Goal: Task Accomplishment & Management: Complete application form

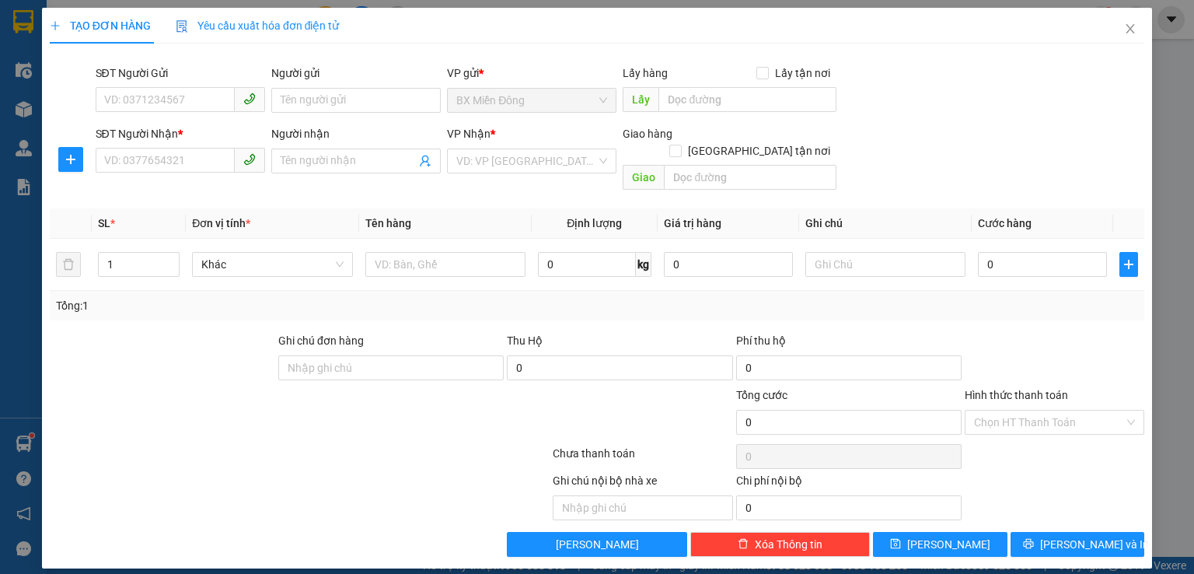
click at [155, 163] on input "SĐT Người Nhận *" at bounding box center [165, 160] width 139 height 25
type input "0965891353"
click at [538, 159] on input "search" at bounding box center [526, 160] width 140 height 23
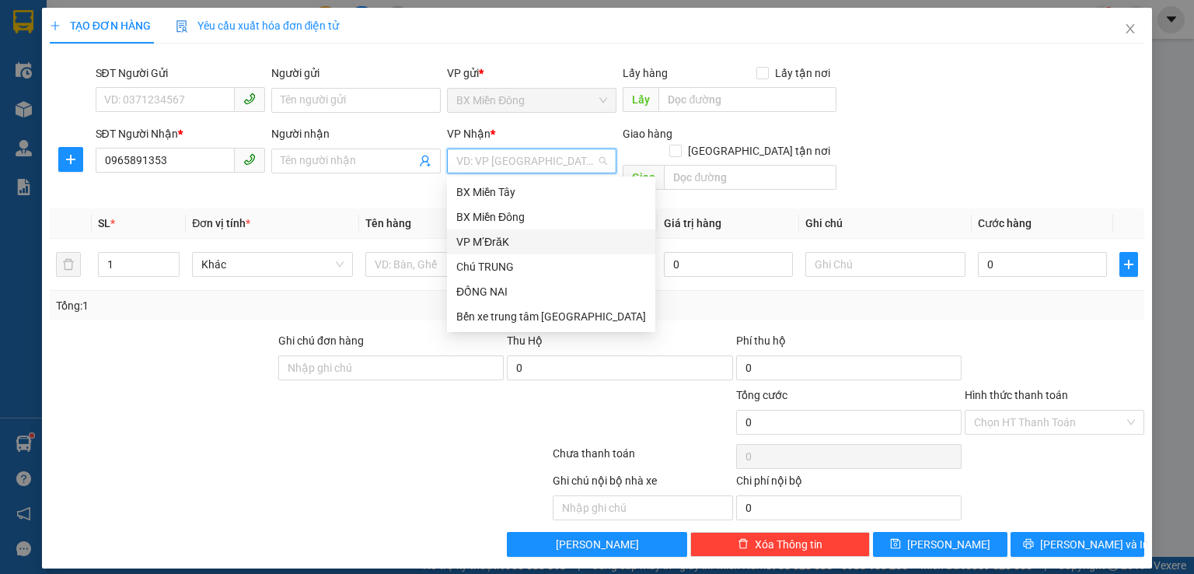
click at [505, 249] on div "VP M’ĐrăK" at bounding box center [551, 241] width 190 height 17
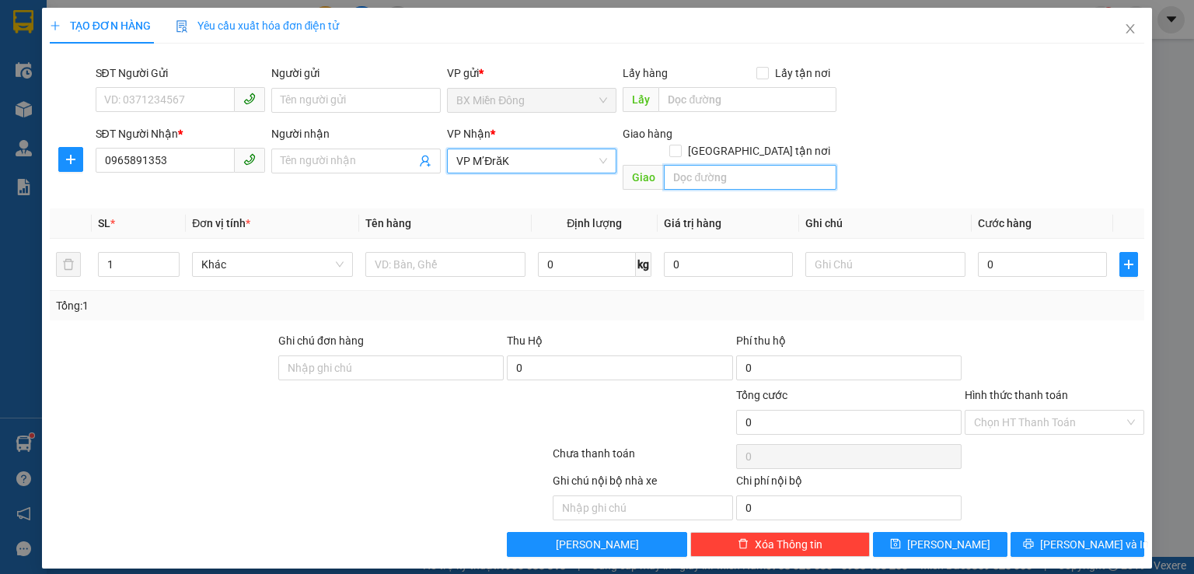
click at [695, 165] on input "text" at bounding box center [750, 177] width 173 height 25
click at [677, 165] on input "pan" at bounding box center [750, 177] width 173 height 25
click at [680, 165] on input "pan" at bounding box center [750, 177] width 173 height 25
type input "km30"
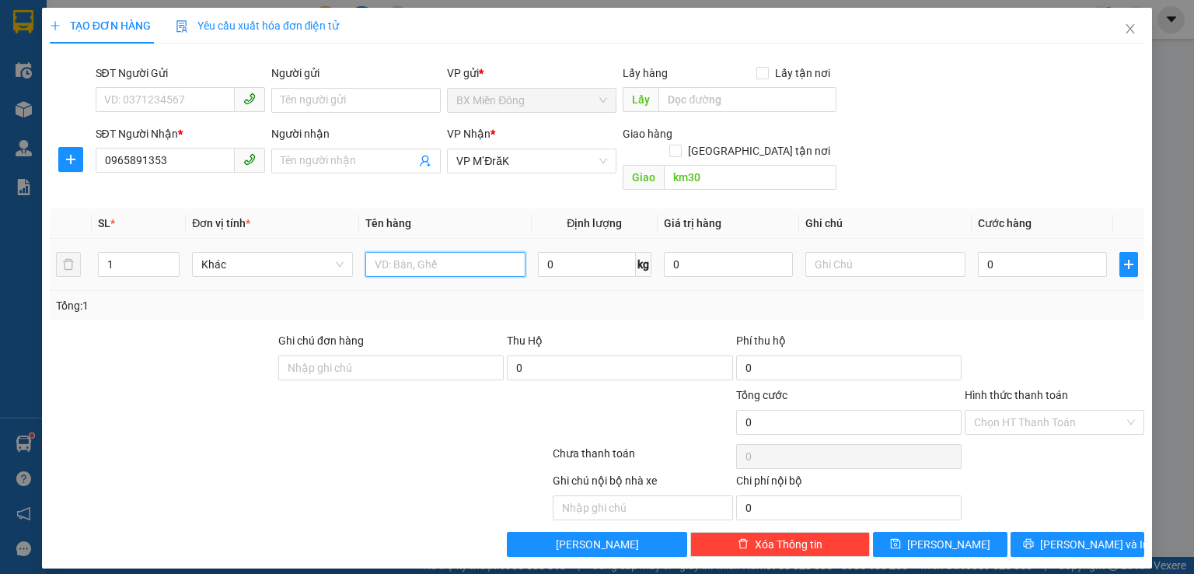
click at [498, 252] on input "text" at bounding box center [445, 264] width 160 height 25
type input "xe"
click at [1027, 252] on input "0" at bounding box center [1042, 264] width 129 height 25
type input "3"
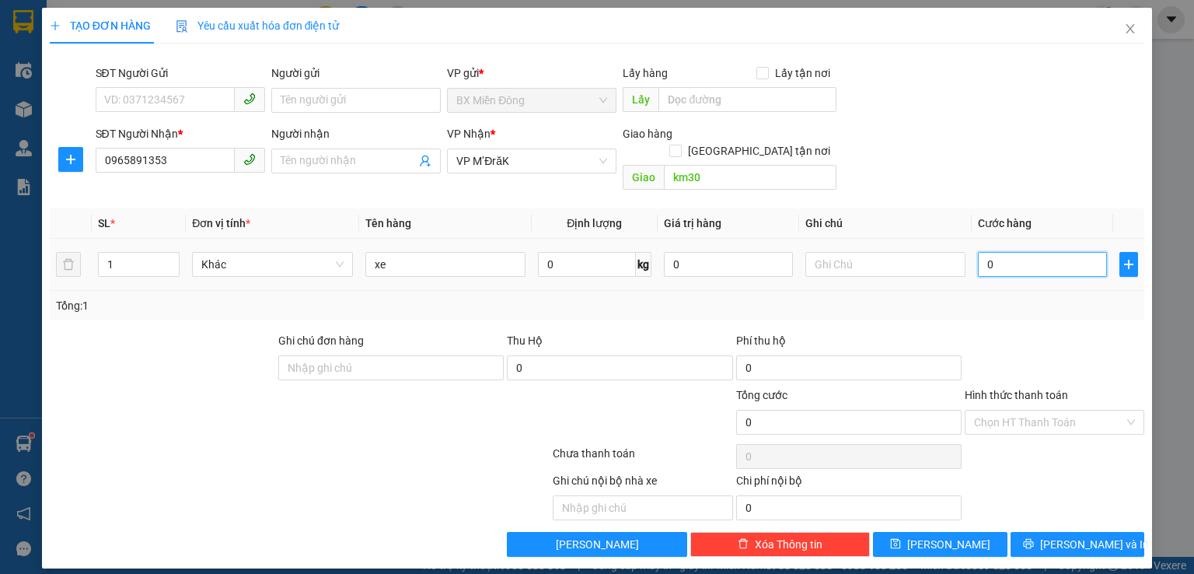
type input "3"
type input "35"
type input "350"
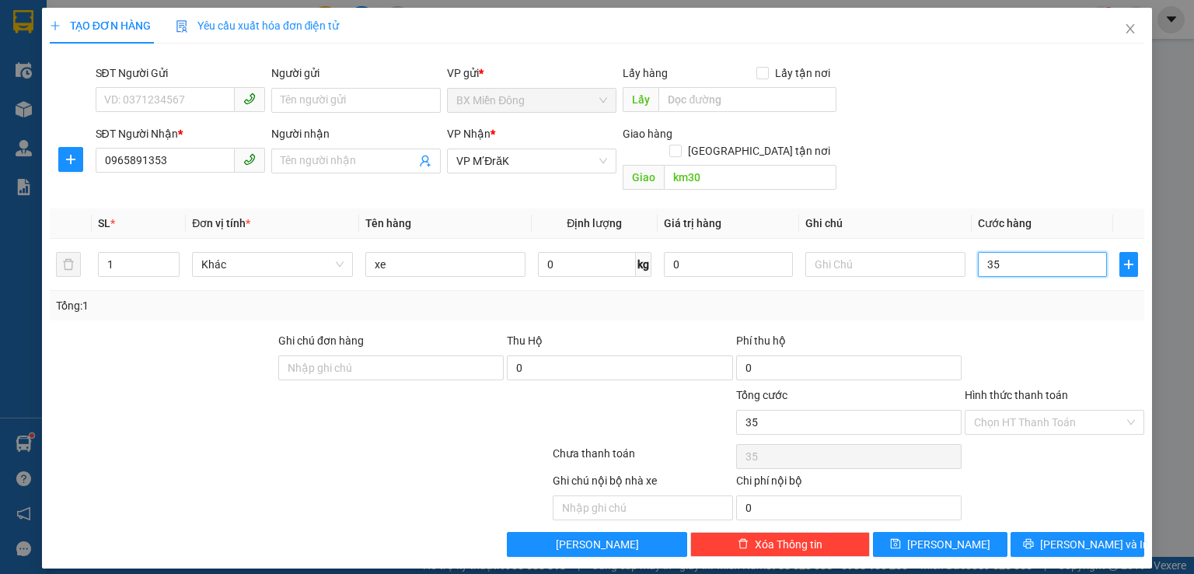
type input "350"
type input "3.500"
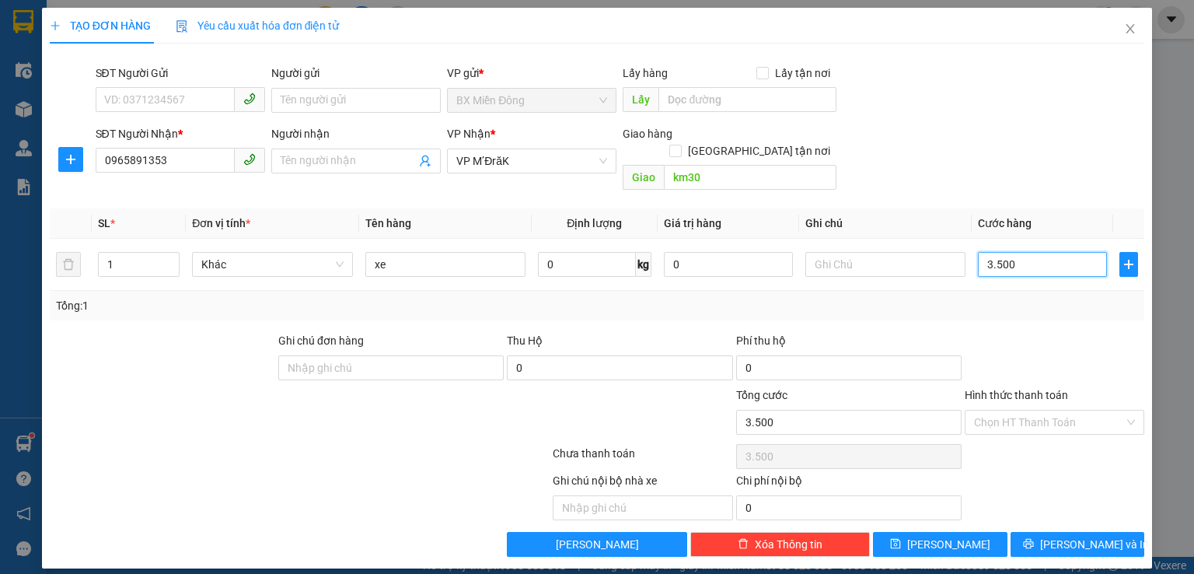
type input "35.000"
type input "350.000"
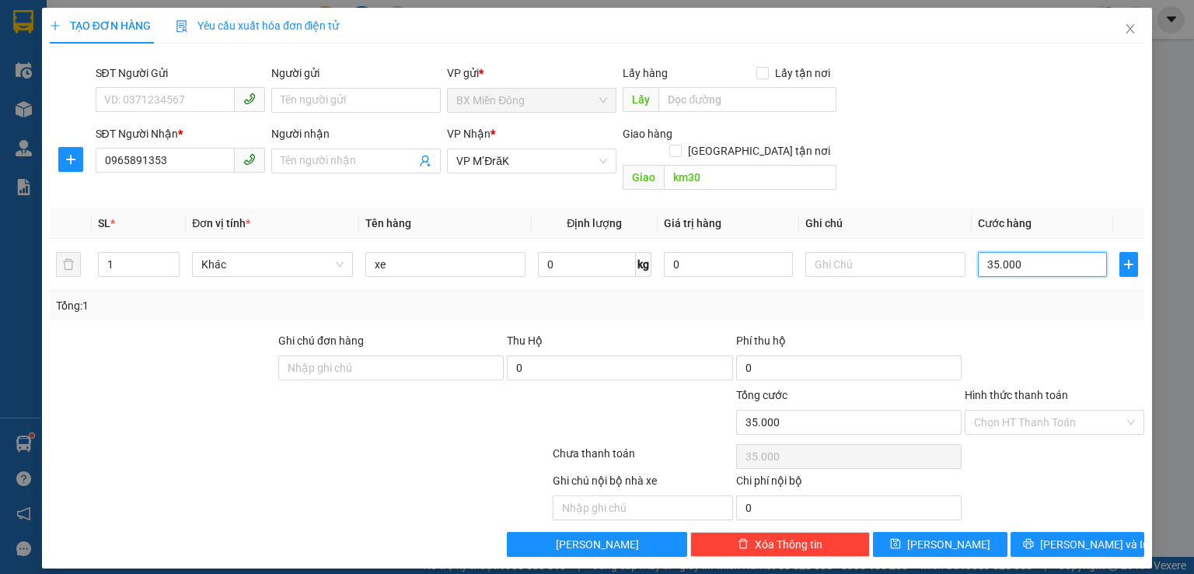
type input "350.000"
click at [1068, 536] on span "[PERSON_NAME] và In" at bounding box center [1094, 544] width 109 height 17
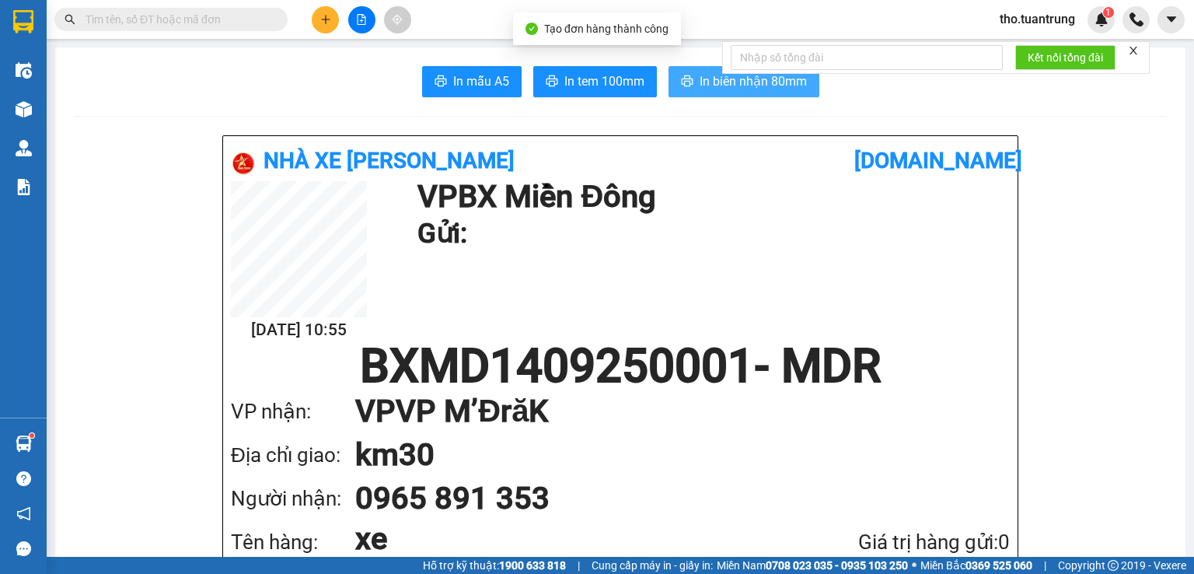
click at [718, 91] on button "In biên nhận 80mm" at bounding box center [744, 81] width 151 height 31
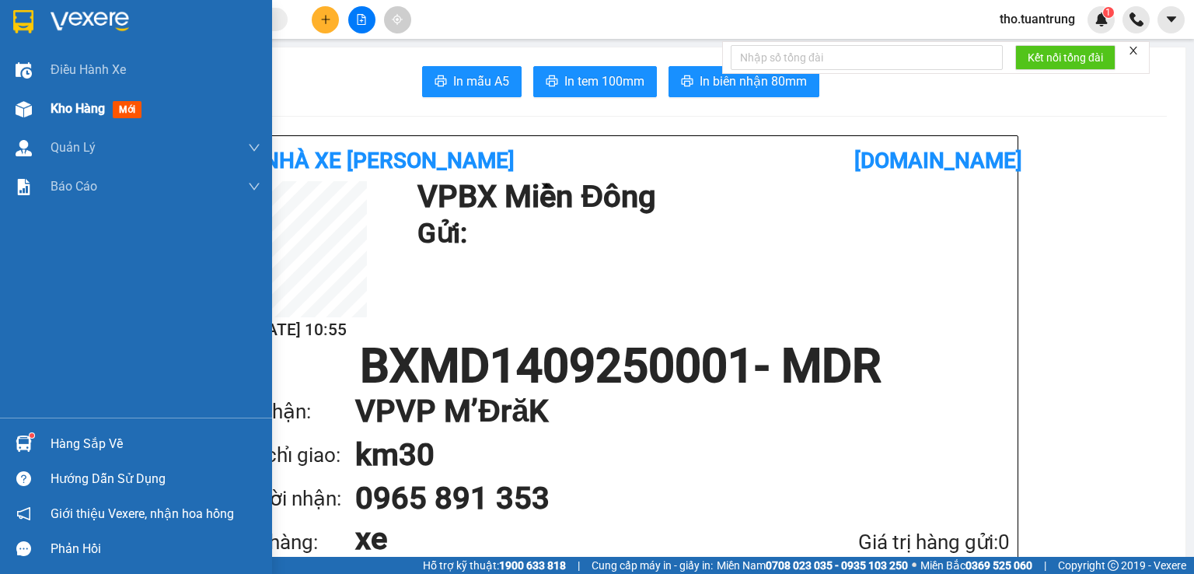
click at [27, 103] on img at bounding box center [24, 109] width 16 height 16
